Goal: Task Accomplishment & Management: Manage account settings

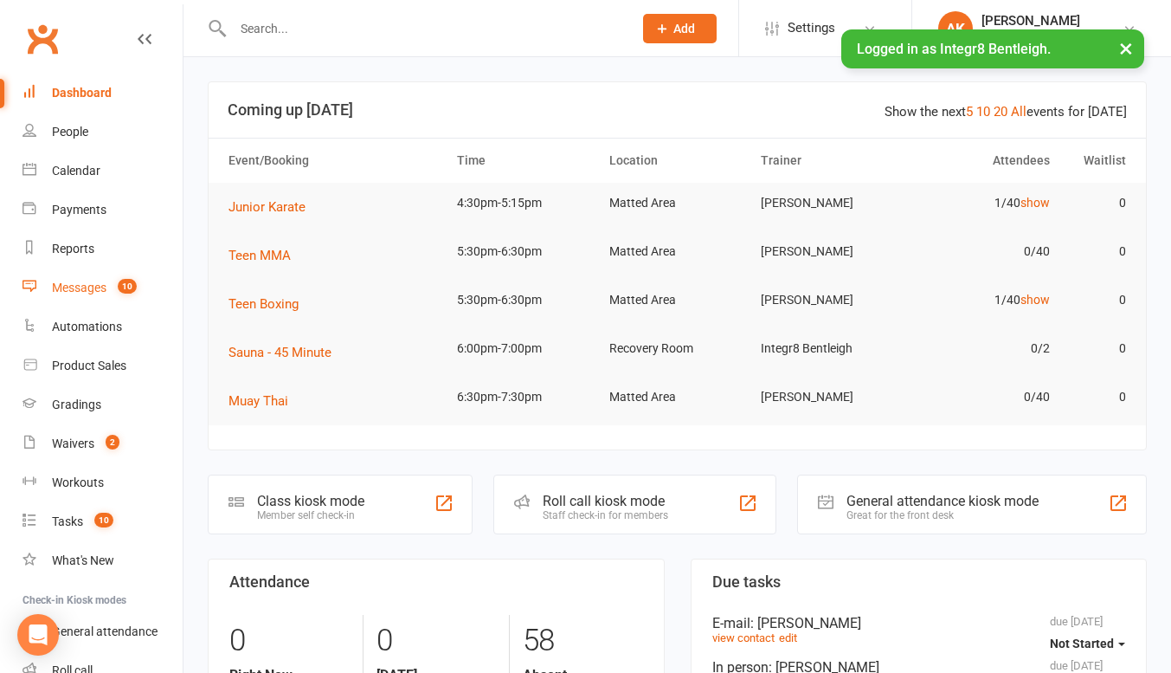
click at [125, 293] on span "10" at bounding box center [127, 286] width 19 height 15
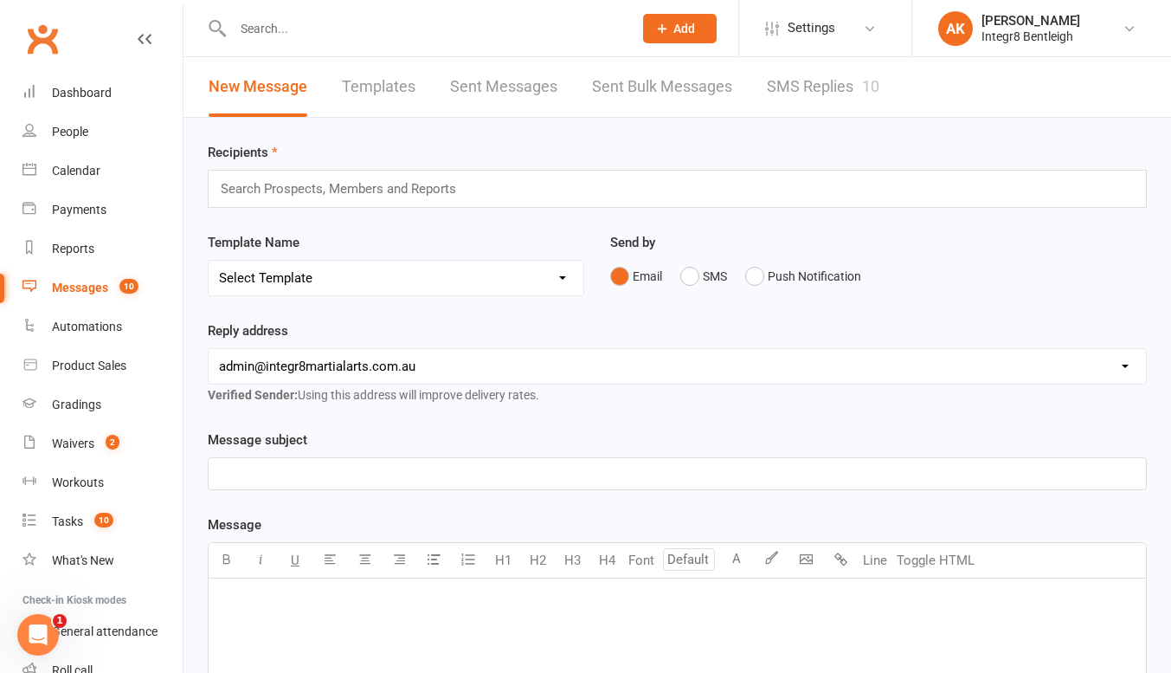
click at [820, 90] on link "SMS Replies 10" at bounding box center [823, 87] width 113 height 60
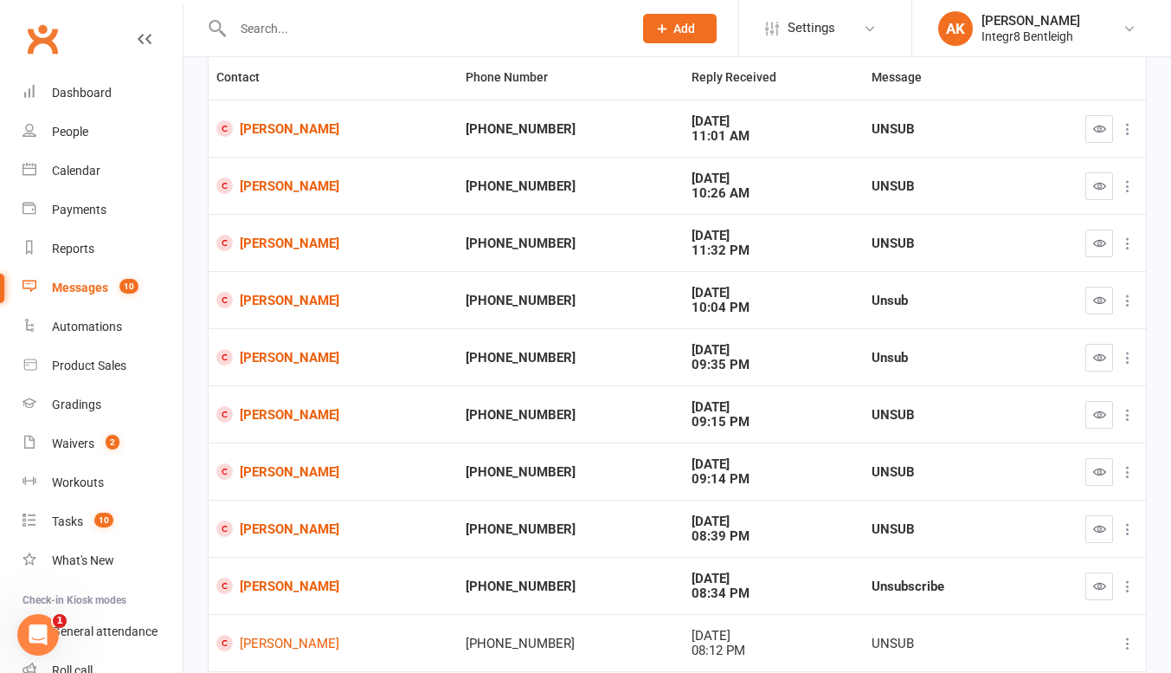
scroll to position [175, 0]
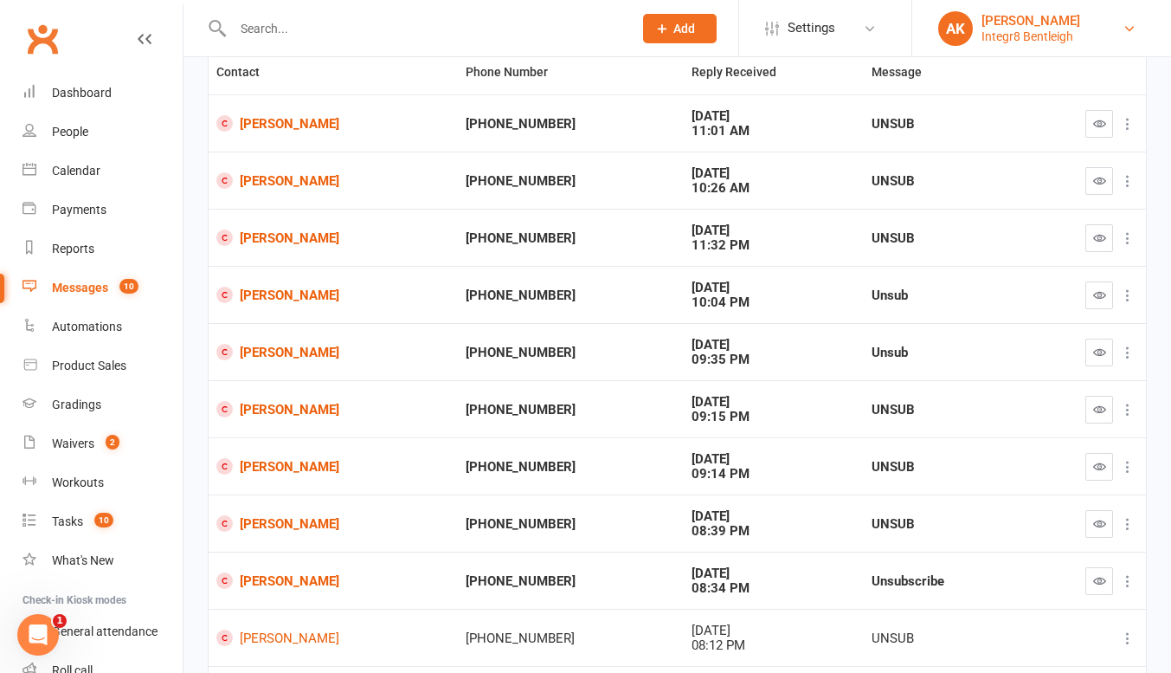
click at [943, 32] on div "AK" at bounding box center [955, 28] width 35 height 35
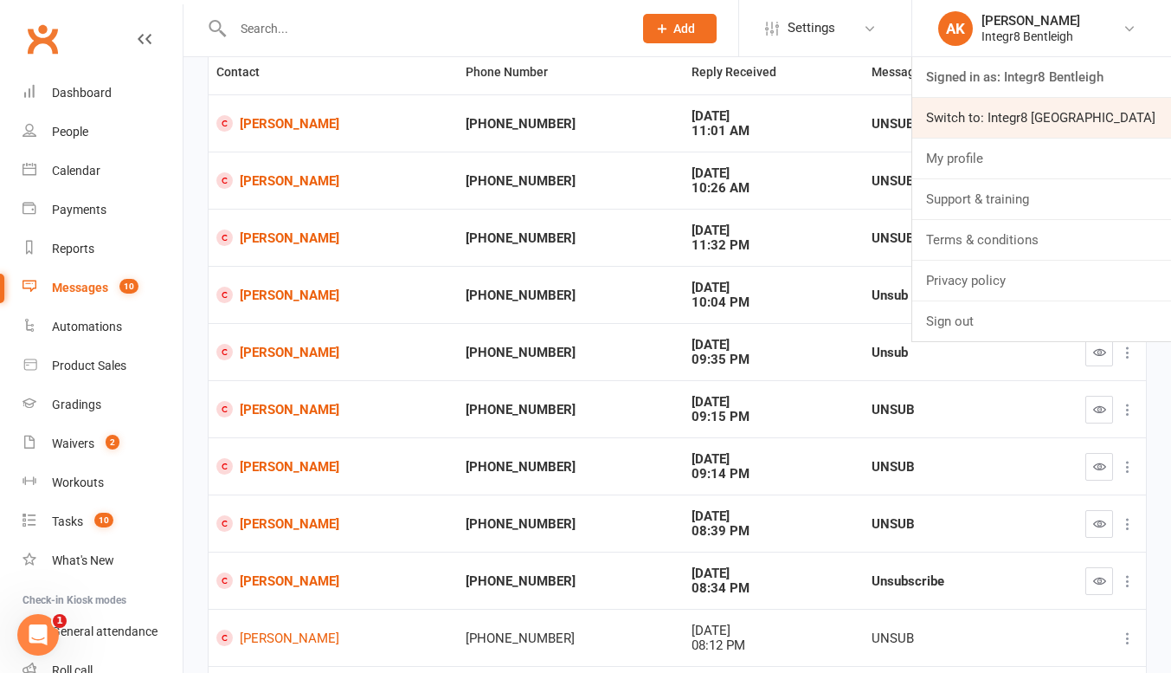
click at [969, 118] on link "Switch to: Integr8 Cheltenham" at bounding box center [1041, 118] width 259 height 40
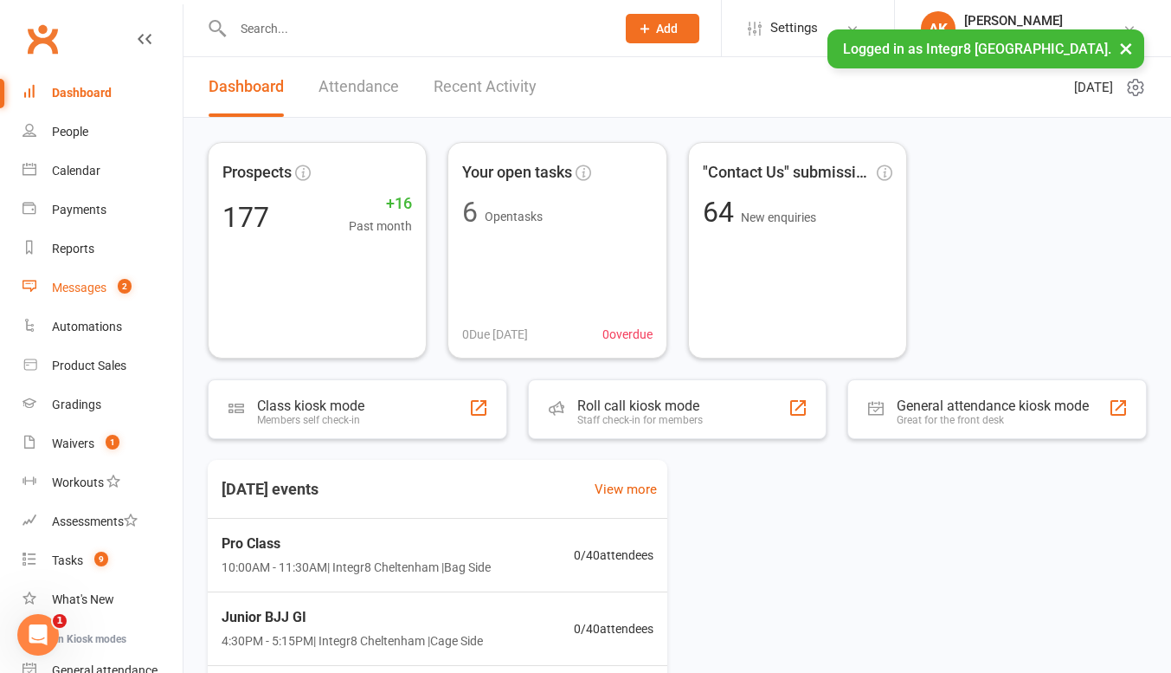
click at [120, 270] on link "Messages 2" at bounding box center [103, 287] width 160 height 39
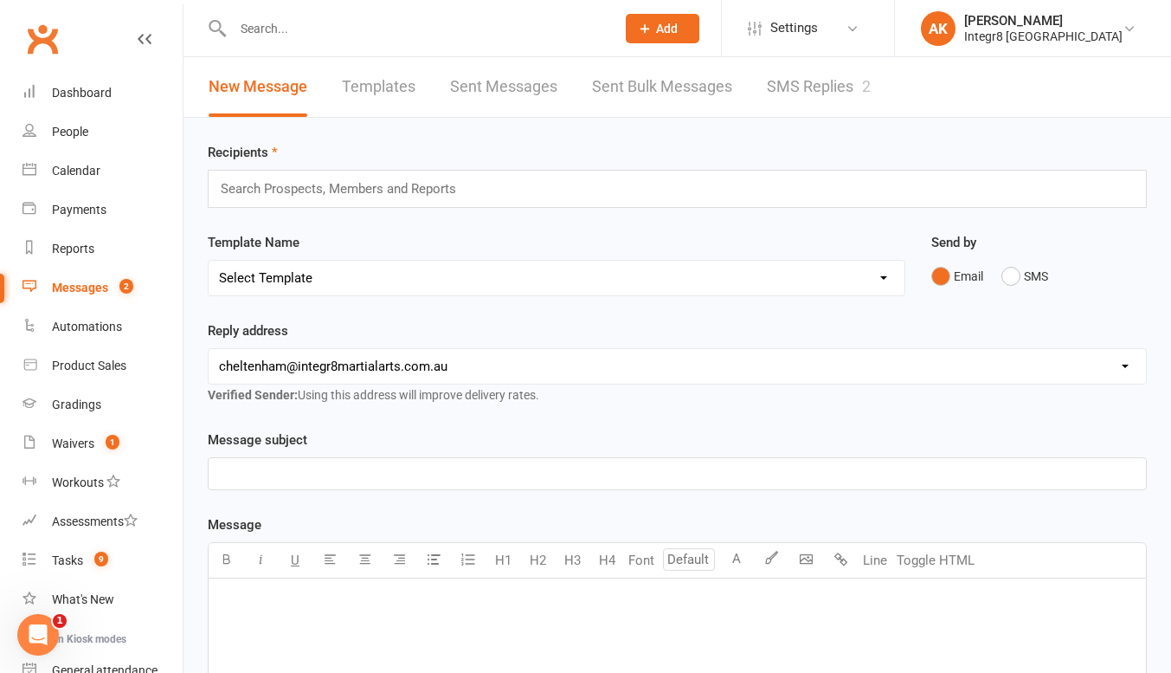
click at [797, 92] on link "SMS Replies 2" at bounding box center [819, 87] width 104 height 60
